Goal: Transaction & Acquisition: Purchase product/service

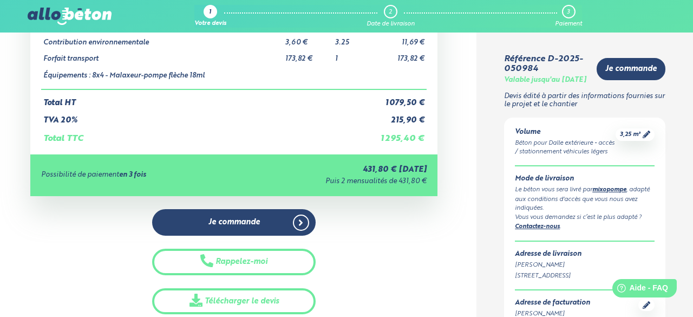
scroll to position [248, 0]
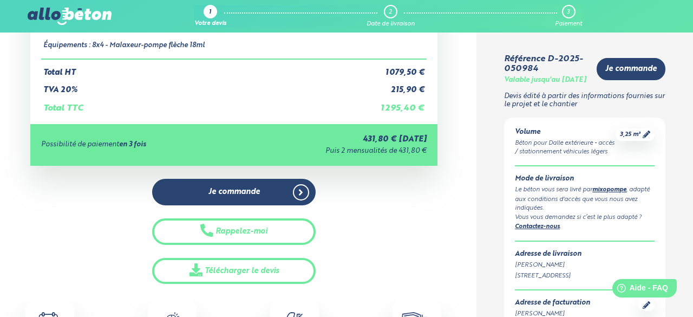
click at [0, 210] on div "Détails du devis Produits Prix unitaire HT Quantité Prix HT Dalle extérieure - …" at bounding box center [233, 51] width 485 height 465
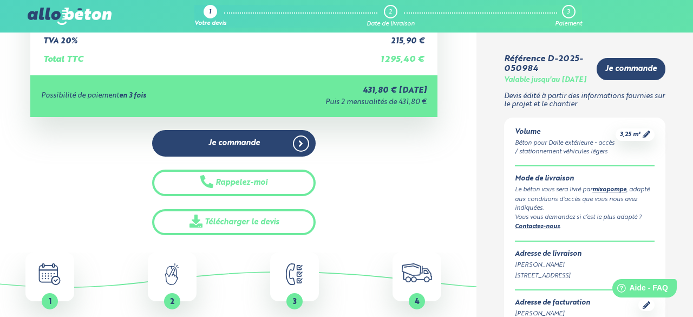
scroll to position [300, 0]
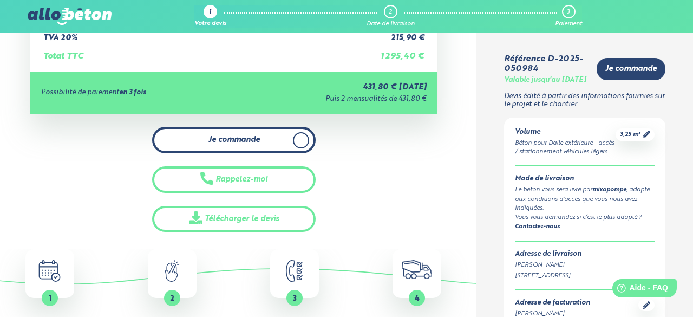
click at [306, 146] on link "Je commande" at bounding box center [233, 140] width 163 height 27
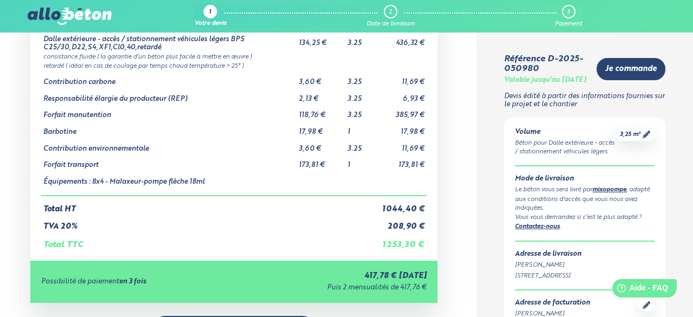
scroll to position [90, 0]
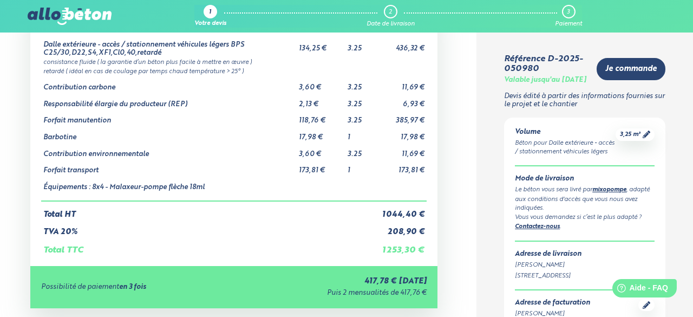
click at [66, 151] on td "Contribution environnementale" at bounding box center [169, 150] width 256 height 17
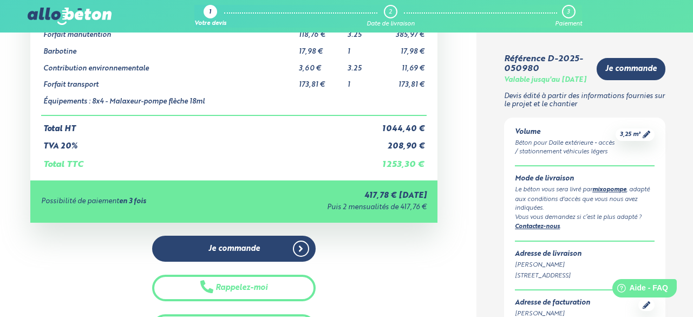
scroll to position [173, 0]
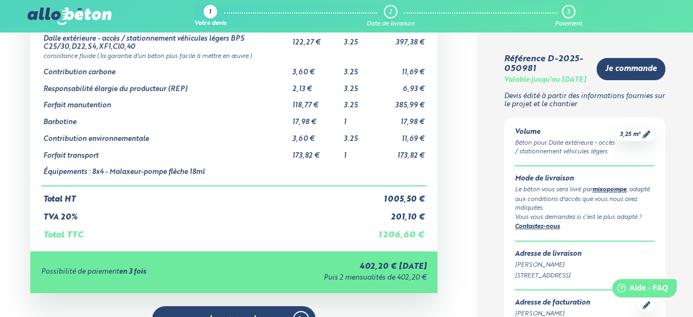
scroll to position [96, 0]
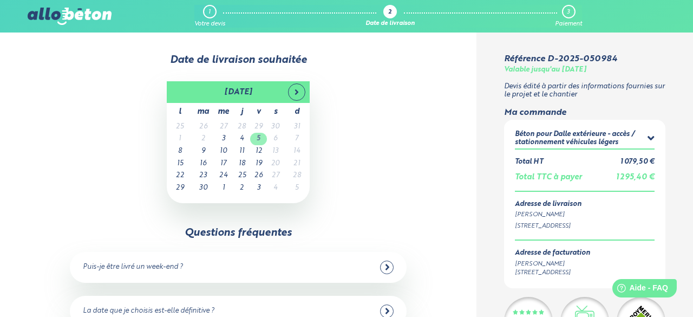
click at [260, 139] on td "5" at bounding box center [258, 139] width 17 height 12
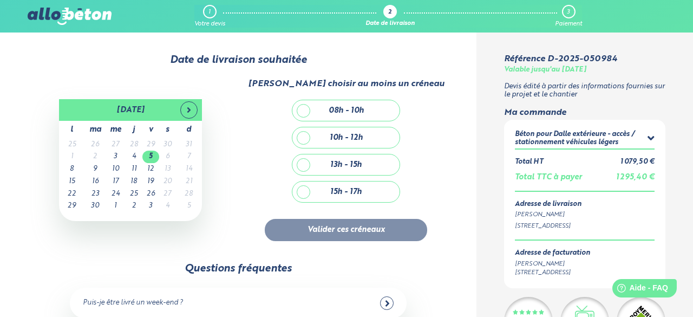
click at [360, 136] on div "10h - 12h" at bounding box center [346, 137] width 33 height 9
checkbox input "true"
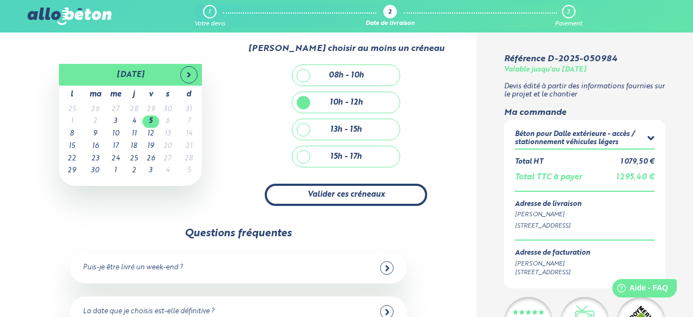
scroll to position [35, 0]
click at [344, 195] on button "Valider ces créneaux" at bounding box center [346, 195] width 162 height 22
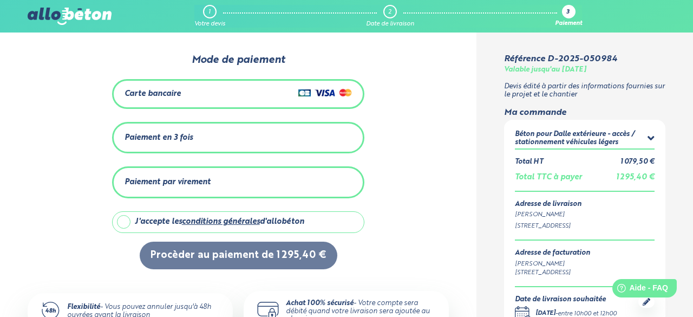
click at [317, 90] on img at bounding box center [325, 92] width 54 height 13
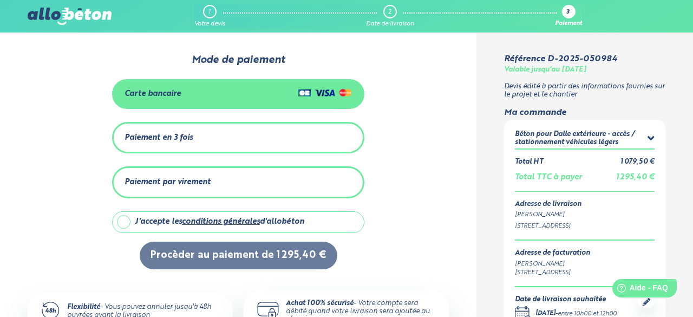
click at [304, 223] on div "J'accepte les conditions générales d'allobéton" at bounding box center [219, 221] width 169 height 9
checkbox input "true"
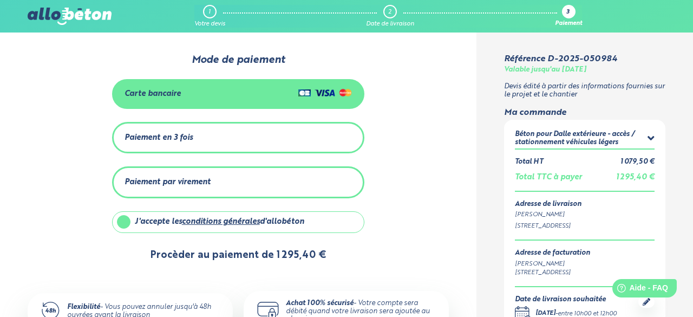
click at [292, 250] on button "Procèder au paiement de 1 295,40 €" at bounding box center [239, 255] width 198 height 28
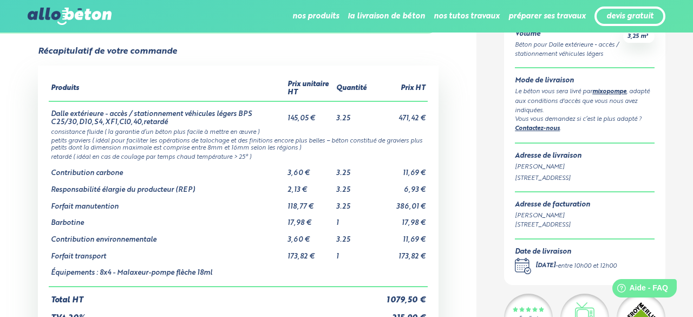
scroll to position [71, 0]
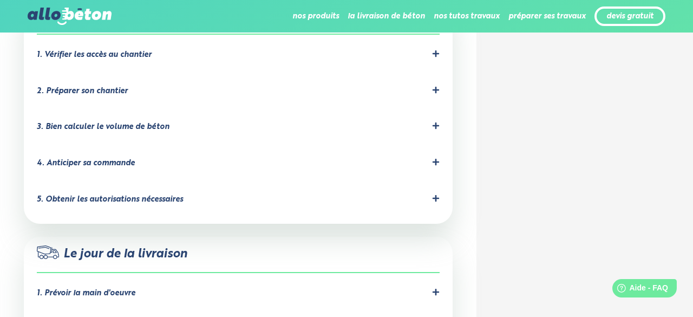
scroll to position [0, 0]
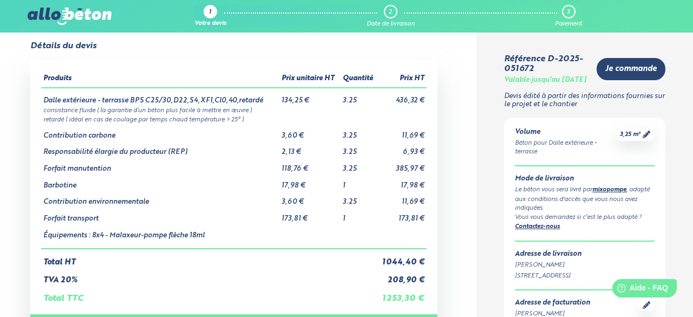
scroll to position [24, 0]
